Goal: Information Seeking & Learning: Learn about a topic

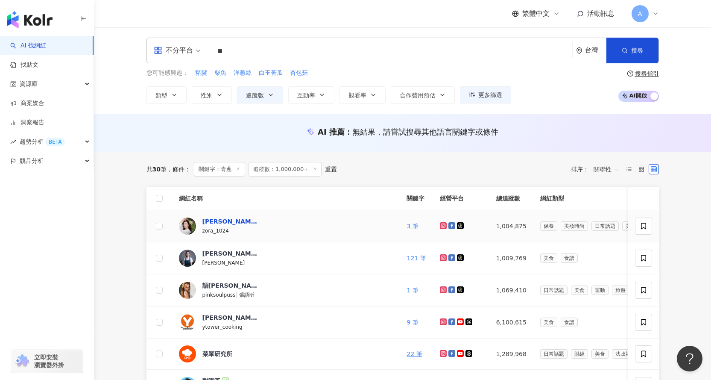
click at [226, 222] on div "Zora陳思穎" at bounding box center [230, 221] width 56 height 9
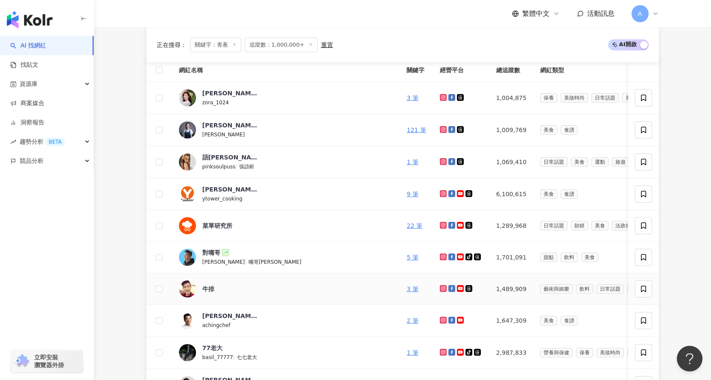
scroll to position [171, 0]
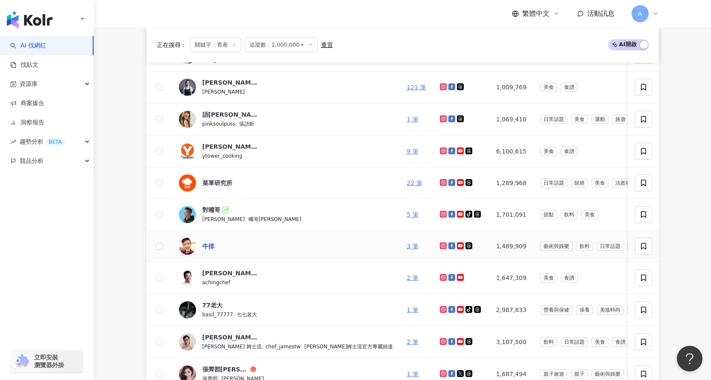
click at [206, 246] on div "牛排" at bounding box center [208, 246] width 12 height 9
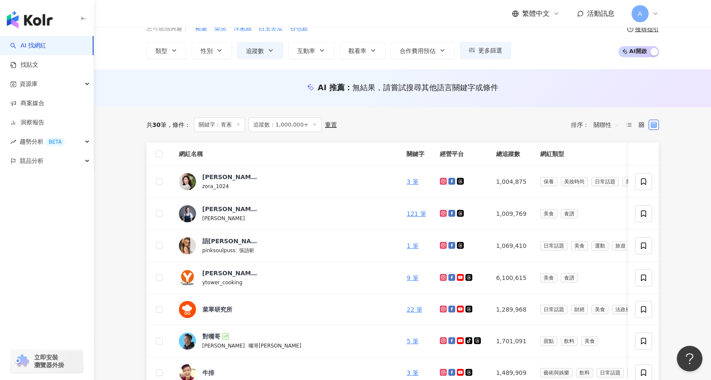
scroll to position [43, 0]
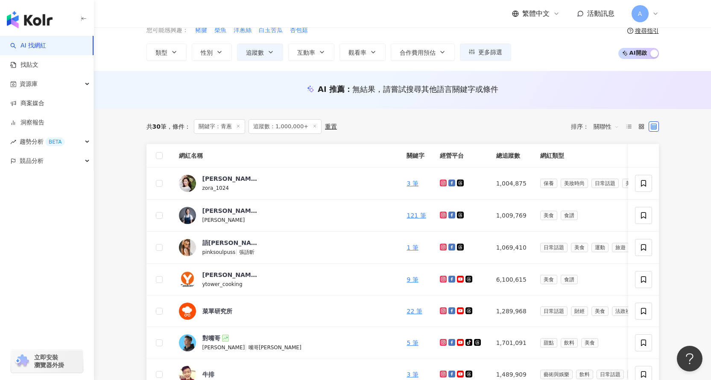
click at [607, 127] on span "關聯性" at bounding box center [607, 127] width 26 height 14
click at [610, 144] on div "關聯性" at bounding box center [606, 143] width 21 height 9
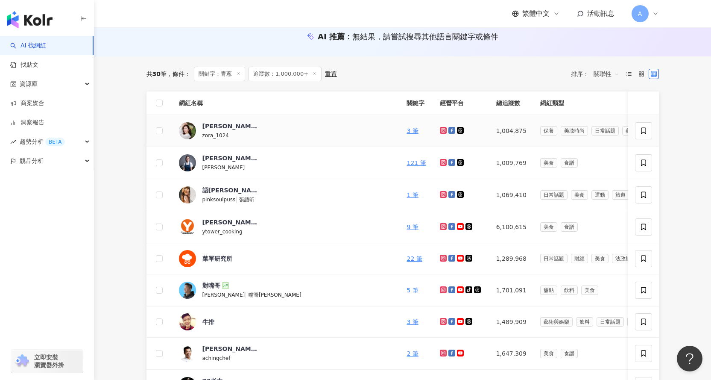
scroll to position [85, 0]
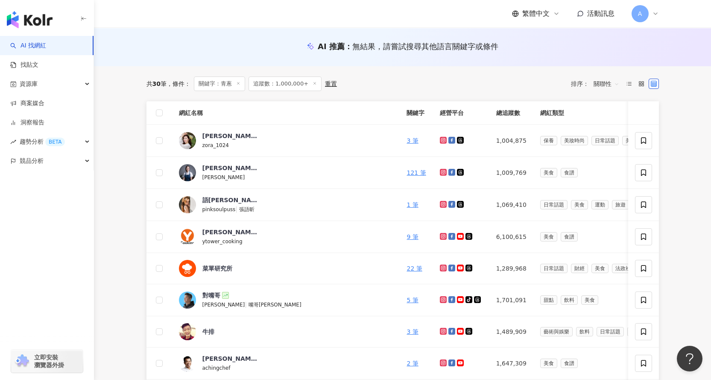
click at [609, 82] on span "關聯性" at bounding box center [607, 84] width 26 height 14
click at [610, 157] on div "觀看率" at bounding box center [606, 159] width 21 height 9
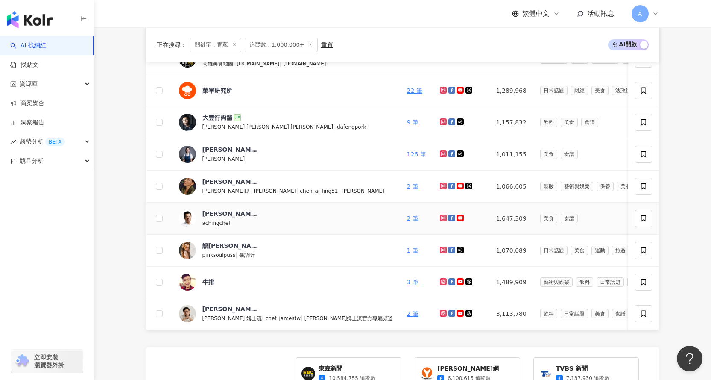
scroll to position [299, 0]
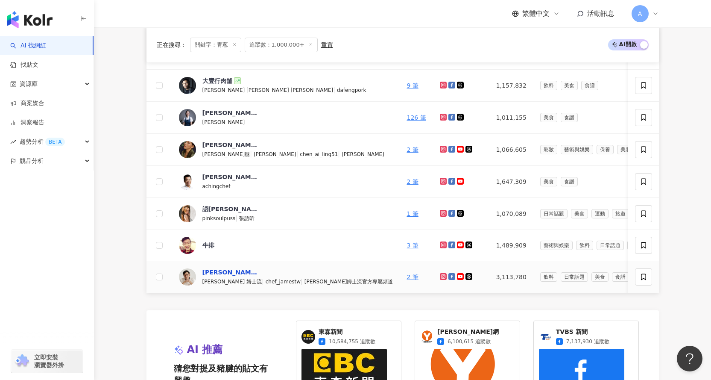
click at [206, 273] on div "詹姆士" at bounding box center [230, 272] width 56 height 9
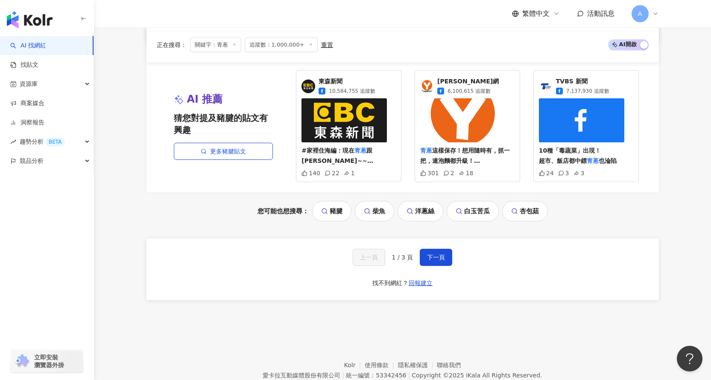
scroll to position [593, 0]
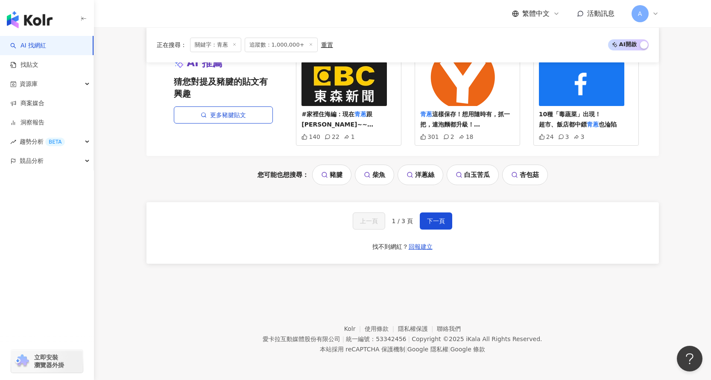
click at [443, 209] on div "上一頁 1 / 3 頁 下一頁 找不到網紅？ 回報建立" at bounding box center [403, 233] width 513 height 62
click at [440, 218] on span "下一頁" at bounding box center [436, 220] width 18 height 7
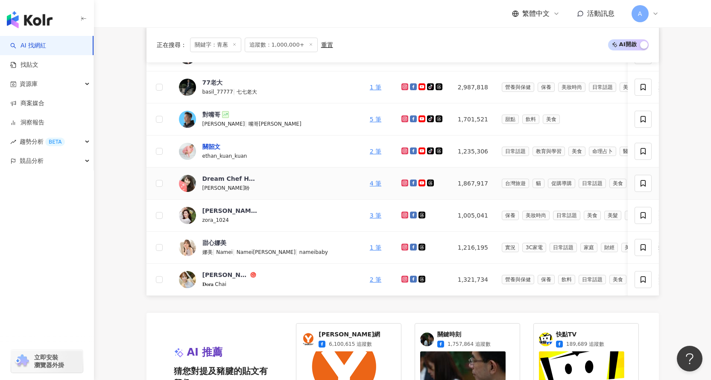
scroll to position [299, 0]
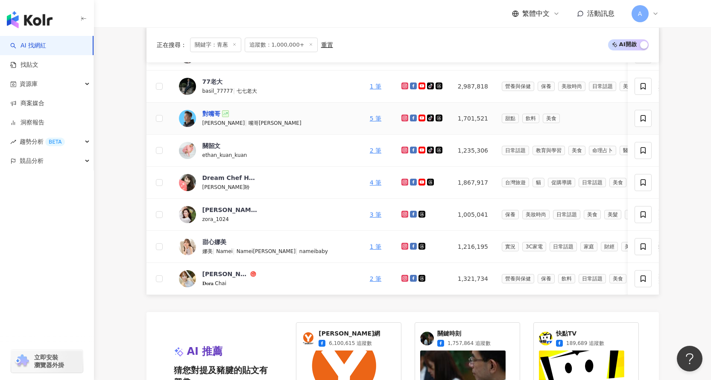
click at [216, 113] on div "對嘴哥" at bounding box center [211, 113] width 18 height 9
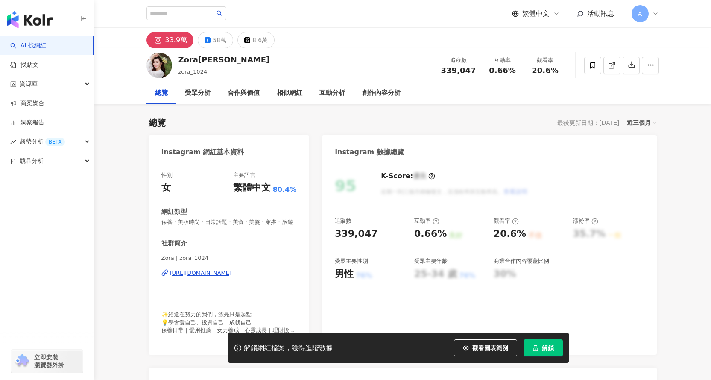
click at [232, 277] on div "https://www.instagram.com/zora_1024/" at bounding box center [201, 273] width 62 height 8
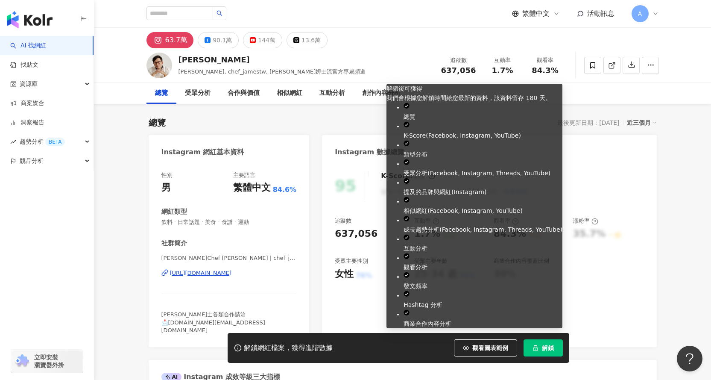
click at [557, 346] on button "解鎖" at bounding box center [543, 347] width 39 height 17
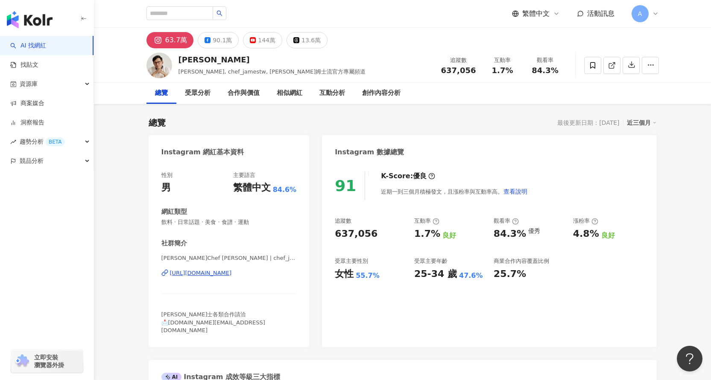
click at [167, 39] on div "63.7萬" at bounding box center [176, 40] width 22 height 12
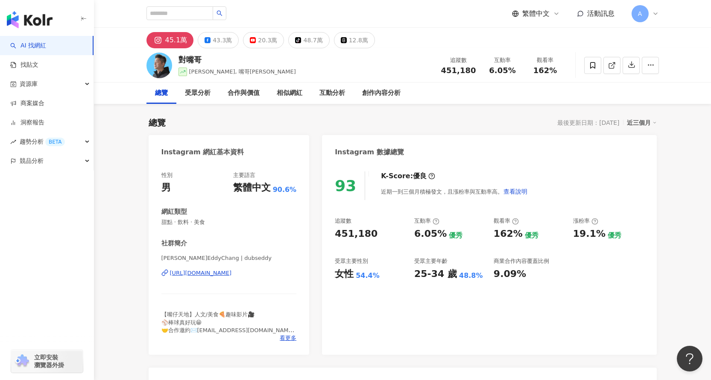
click at [27, 214] on div "button" at bounding box center [47, 198] width 94 height 56
drag, startPoint x: 426, startPoint y: 324, endPoint x: 418, endPoint y: 326, distance: 8.4
click at [426, 324] on div "93 K-Score : 優良 近期一到三個月積極發文，且漲粉率與互動率高。 查看說明 追蹤數 451,180 互動率 6.05% 優秀 觀看率 162% 優…" at bounding box center [489, 259] width 334 height 192
